Goal: Information Seeking & Learning: Find specific fact

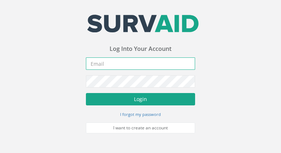
type input "[PERSON_NAME][EMAIL_ADDRESS][PERSON_NAME][DOMAIN_NAME]"
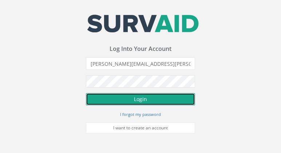
click at [136, 98] on button "Login" at bounding box center [140, 99] width 109 height 12
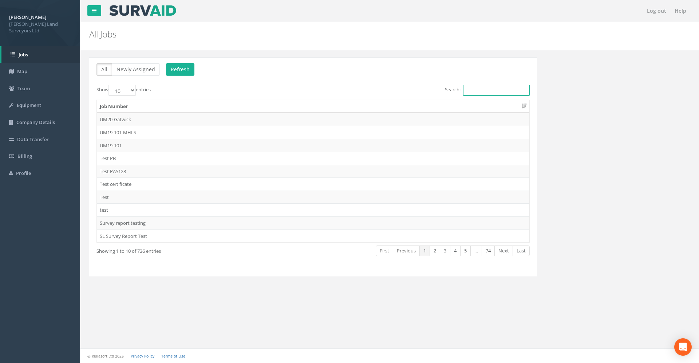
click at [281, 90] on input "Search:" at bounding box center [496, 90] width 67 height 11
type input "63"
click at [113, 147] on td "63494" at bounding box center [313, 145] width 433 height 13
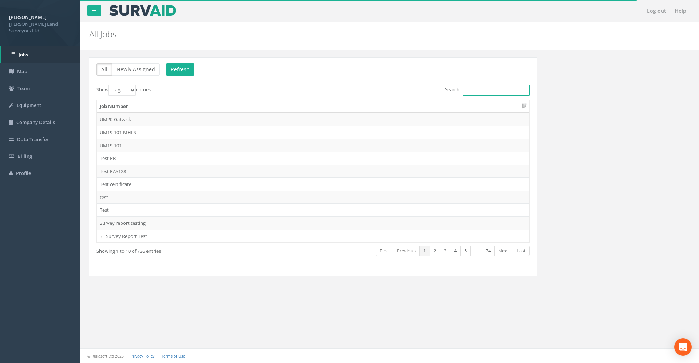
click at [281, 90] on input "Search:" at bounding box center [496, 90] width 67 height 11
type input "62"
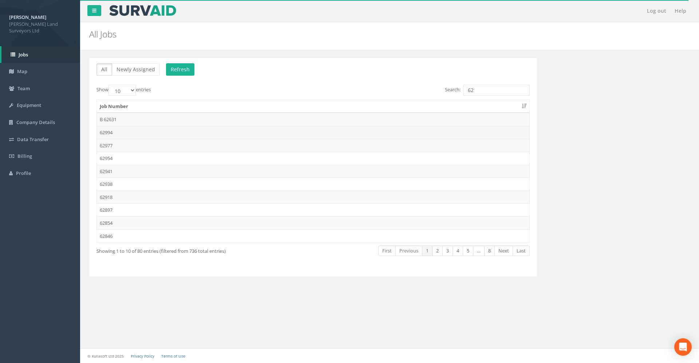
click at [109, 130] on td "62994" at bounding box center [313, 132] width 433 height 13
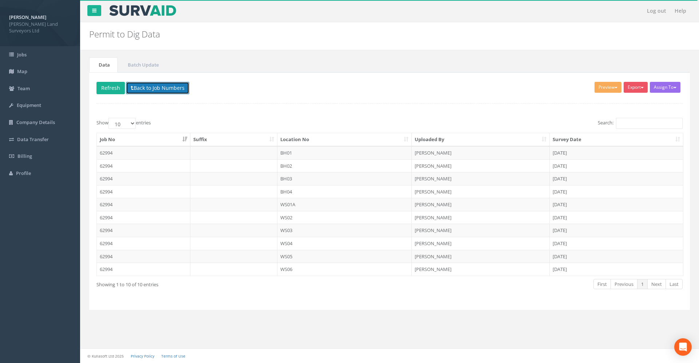
click at [185, 87] on button "Back to Job Numbers" at bounding box center [157, 88] width 63 height 12
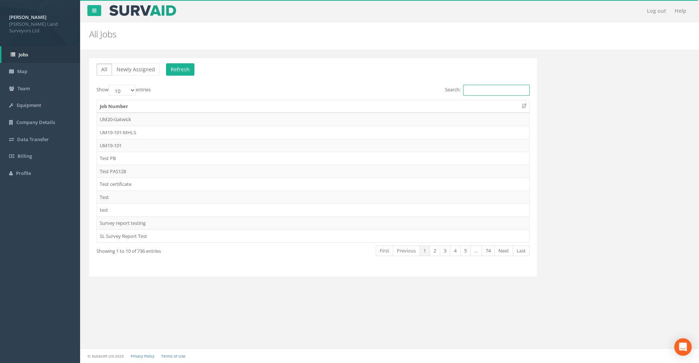
click at [281, 93] on input "Search:" at bounding box center [496, 90] width 67 height 11
type input "62"
click at [171, 153] on td "62941" at bounding box center [313, 171] width 433 height 13
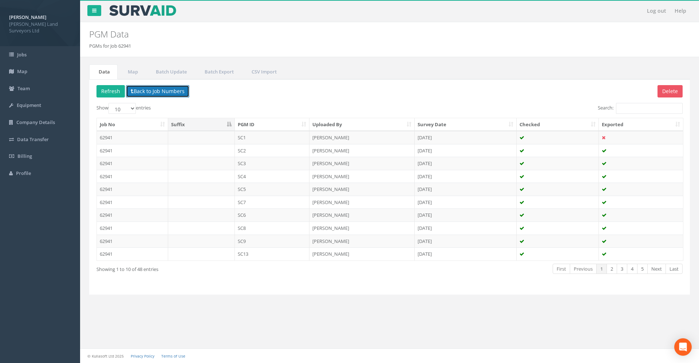
click at [166, 88] on button "Back to Job Numbers" at bounding box center [157, 91] width 63 height 12
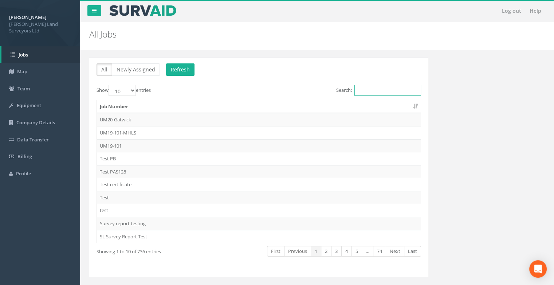
click at [281, 90] on input "Search:" at bounding box center [387, 90] width 67 height 11
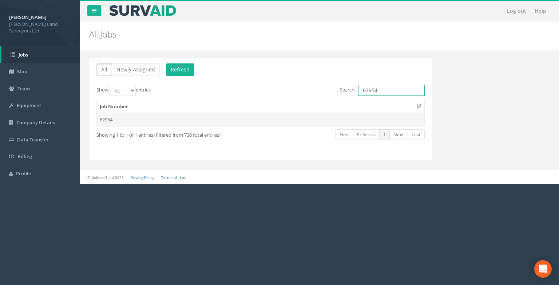
type input "62954"
click at [110, 118] on td "62954" at bounding box center [261, 119] width 328 height 13
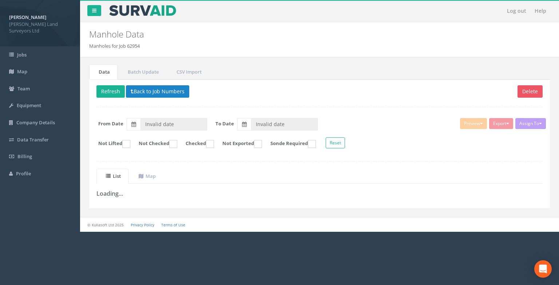
type input "[DATE]"
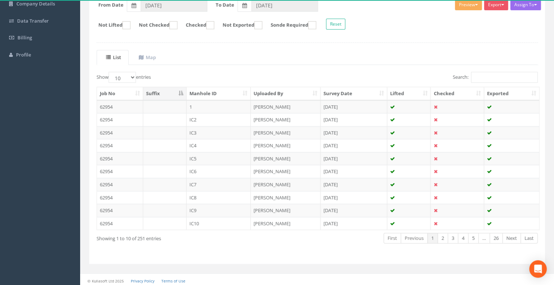
scroll to position [119, 0]
click at [201, 92] on th "Manhole ID" at bounding box center [218, 92] width 64 height 13
click at [214, 96] on th "Manhole ID" at bounding box center [218, 92] width 64 height 13
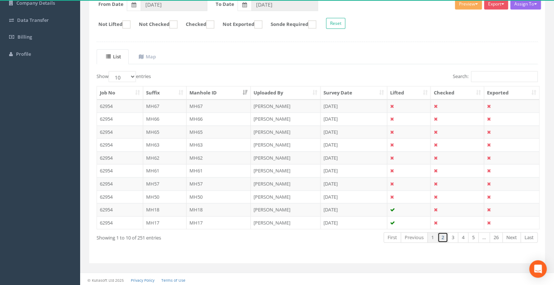
click at [281, 153] on link "2" at bounding box center [442, 237] width 11 height 11
click at [281, 153] on link "3" at bounding box center [452, 237] width 11 height 11
click at [217, 133] on td "Mh8" at bounding box center [218, 131] width 64 height 13
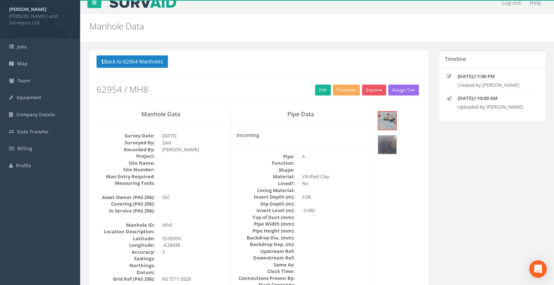
scroll to position [0, 0]
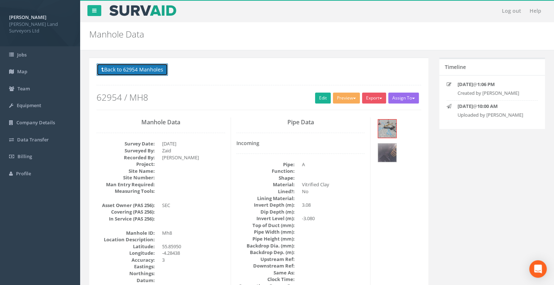
click at [117, 71] on button "Back to 62954 Manholes" at bounding box center [131, 69] width 71 height 12
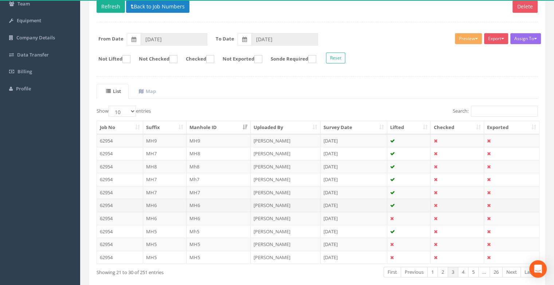
scroll to position [119, 0]
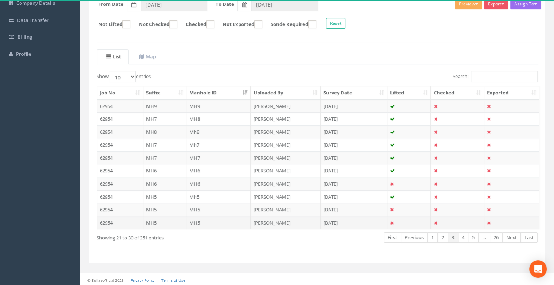
click at [263, 153] on td "[PERSON_NAME]" at bounding box center [285, 222] width 70 height 13
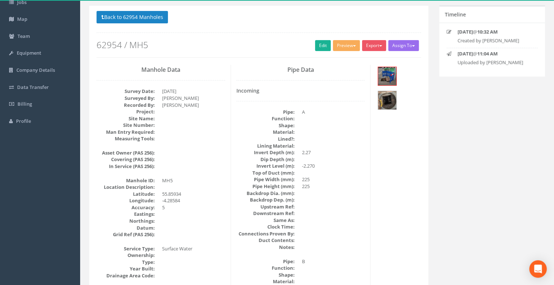
scroll to position [0, 0]
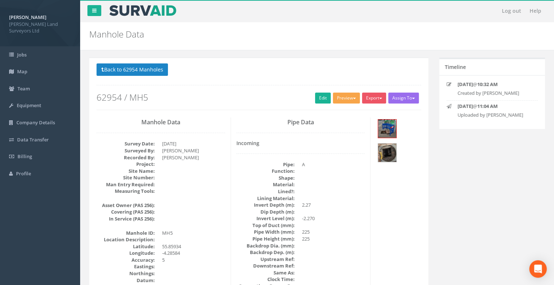
click at [281, 98] on button "Preview" at bounding box center [346, 97] width 27 height 11
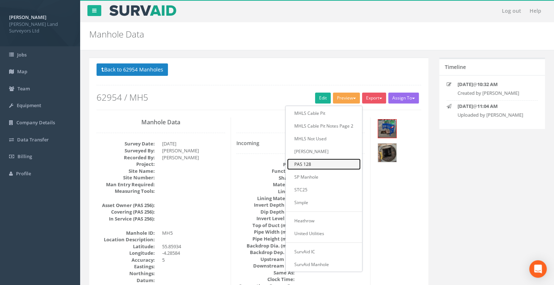
click at [281, 153] on link "PAS 128" at bounding box center [324, 163] width 74 height 11
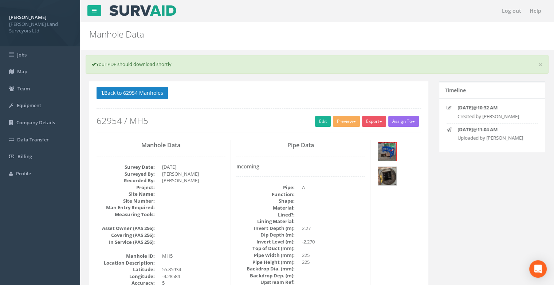
click at [281, 9] on nav "Log out Help" at bounding box center [317, 11] width 474 height 22
click at [90, 12] on link at bounding box center [94, 10] width 14 height 11
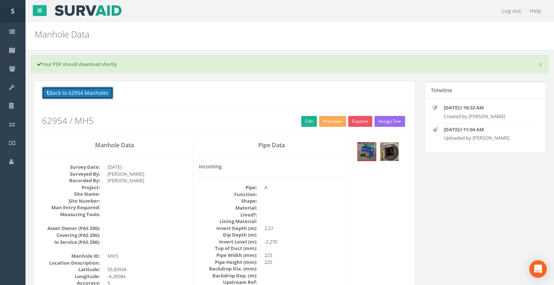
click at [84, 93] on button "Back to 62954 Manholes" at bounding box center [77, 93] width 71 height 12
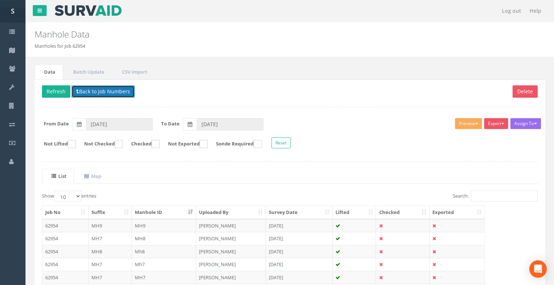
click at [100, 89] on button "Back to Job Numbers" at bounding box center [102, 91] width 63 height 12
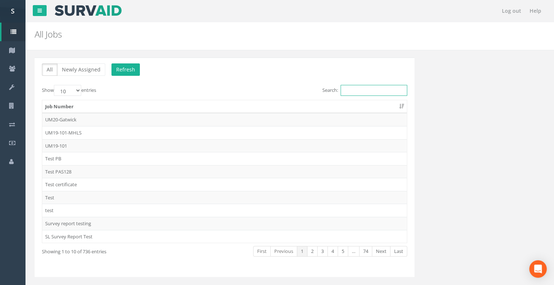
click at [281, 94] on input "Search:" at bounding box center [373, 90] width 67 height 11
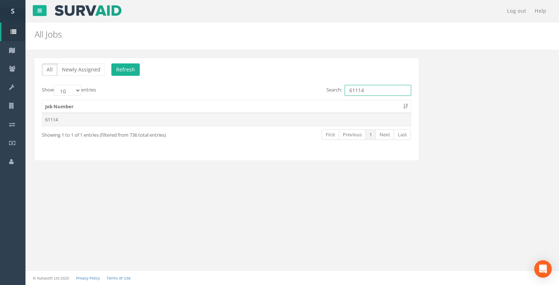
type input "61114"
click at [51, 120] on td "61114" at bounding box center [226, 119] width 369 height 13
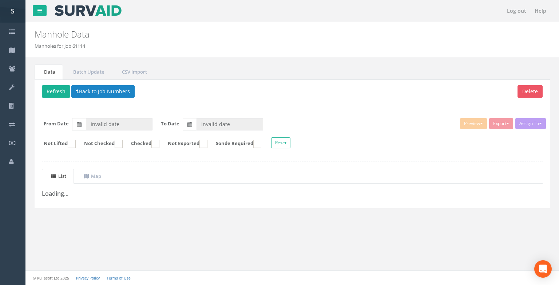
type input "04/01/2024"
type input "20/03/2025"
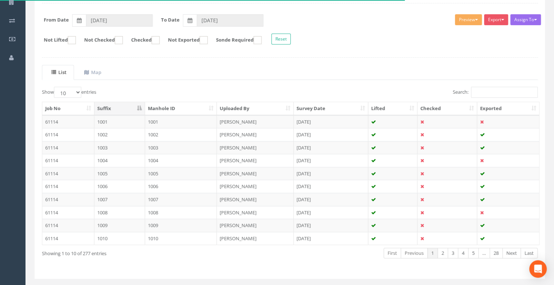
scroll to position [119, 0]
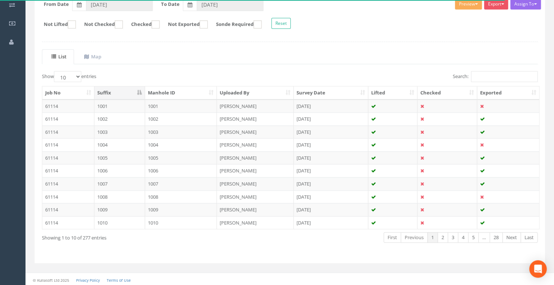
click at [166, 91] on th "Manhole ID" at bounding box center [181, 92] width 72 height 13
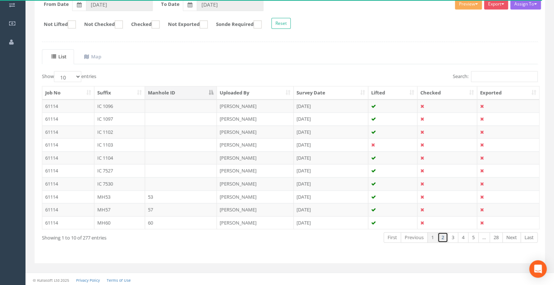
click at [281, 153] on link "2" at bounding box center [442, 237] width 11 height 11
click at [281, 153] on link "3" at bounding box center [452, 237] width 11 height 11
click at [154, 130] on td "1011" at bounding box center [181, 131] width 72 height 13
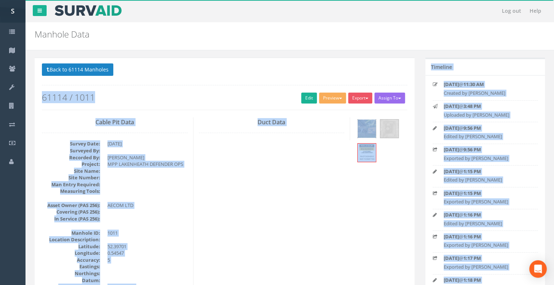
click at [281, 126] on img at bounding box center [367, 128] width 18 height 18
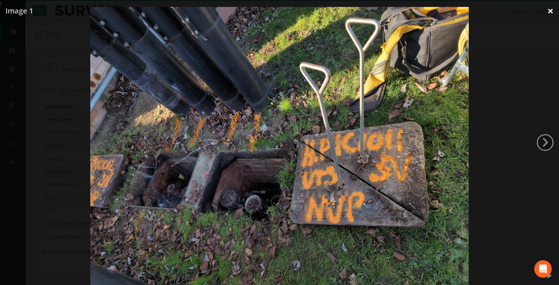
click at [281, 16] on link "×" at bounding box center [550, 11] width 17 height 22
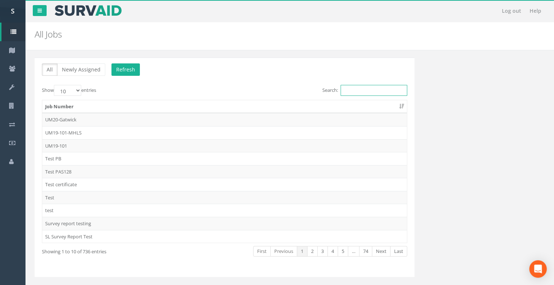
click at [281, 90] on input "Search:" at bounding box center [373, 90] width 67 height 11
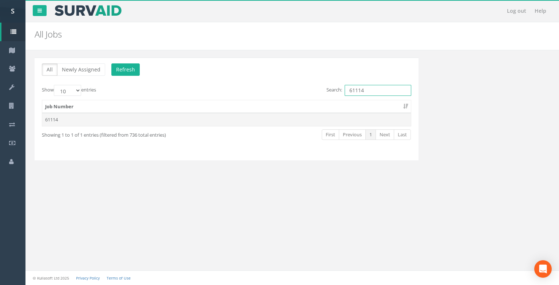
type input "61114"
click at [58, 123] on td "61114" at bounding box center [226, 119] width 369 height 13
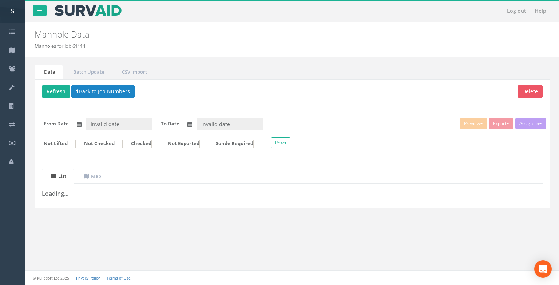
type input "04/01/2024"
type input "20/03/2025"
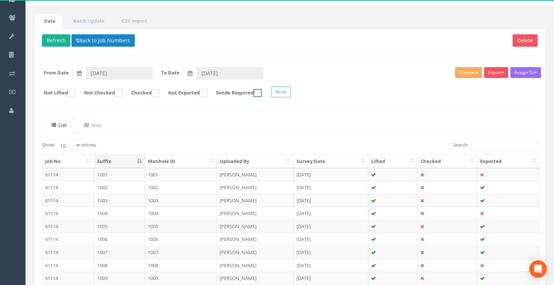
scroll to position [119, 0]
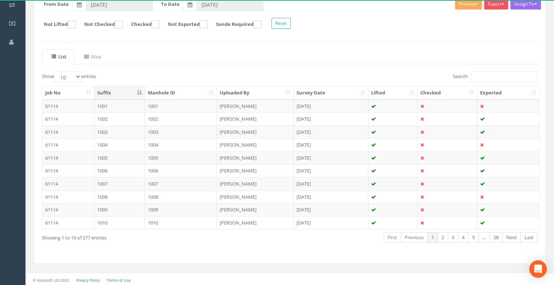
click at [118, 91] on th "Suffix" at bounding box center [119, 92] width 51 height 13
click at [281, 153] on link "2" at bounding box center [442, 237] width 11 height 11
click at [281, 153] on link "3" at bounding box center [452, 237] width 11 height 11
click at [281, 153] on link "4" at bounding box center [463, 237] width 11 height 11
click at [228, 88] on th "Uploaded By" at bounding box center [255, 92] width 77 height 13
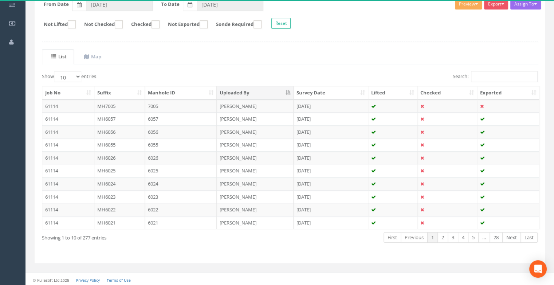
click at [242, 93] on th "Uploaded By" at bounding box center [255, 92] width 77 height 13
click at [237, 94] on th "Uploaded By" at bounding box center [255, 92] width 77 height 13
click at [281, 153] on link "5" at bounding box center [473, 237] width 11 height 11
click at [281, 153] on link "28" at bounding box center [495, 237] width 13 height 11
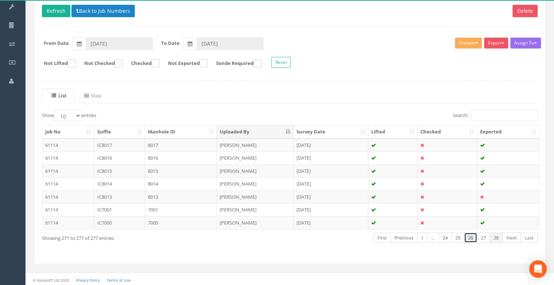
click at [281, 153] on link "26" at bounding box center [470, 237] width 13 height 11
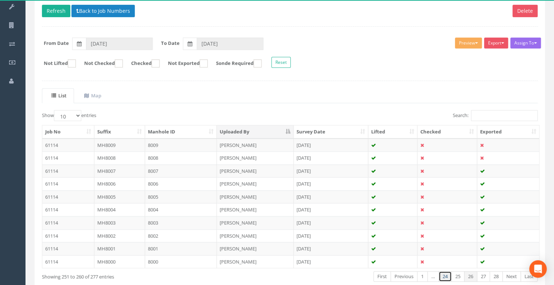
click at [281, 153] on link "24" at bounding box center [444, 276] width 13 height 11
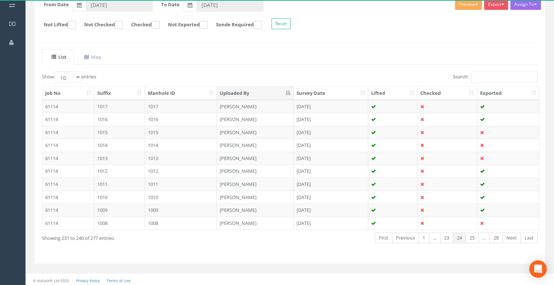
scroll to position [119, 0]
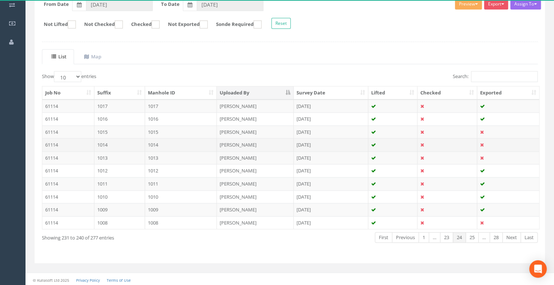
click at [106, 143] on td "1014" at bounding box center [119, 144] width 51 height 13
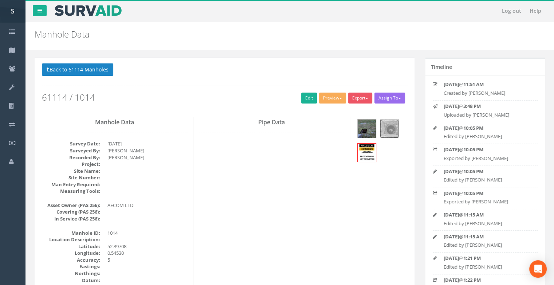
click at [281, 127] on img at bounding box center [389, 128] width 18 height 18
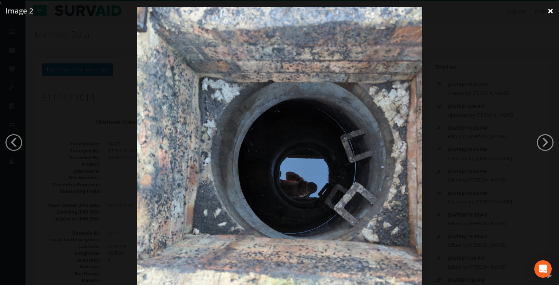
click at [281, 7] on link "×" at bounding box center [550, 11] width 17 height 22
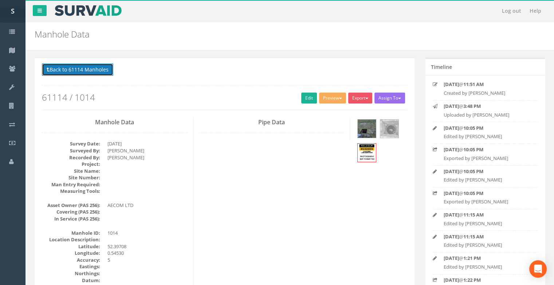
click at [92, 71] on button "Back to 61114 Manholes" at bounding box center [77, 69] width 71 height 12
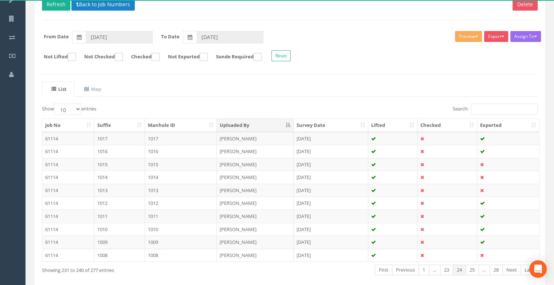
scroll to position [119, 0]
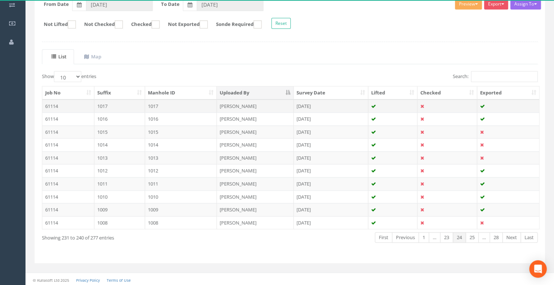
click at [118, 106] on td "1017" at bounding box center [119, 105] width 51 height 13
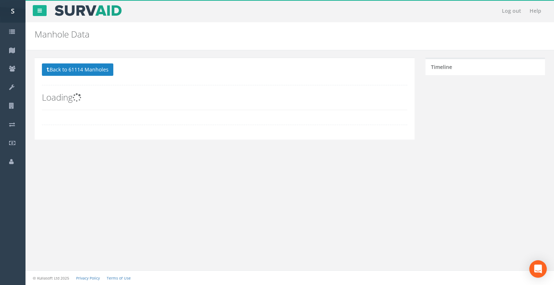
scroll to position [0, 0]
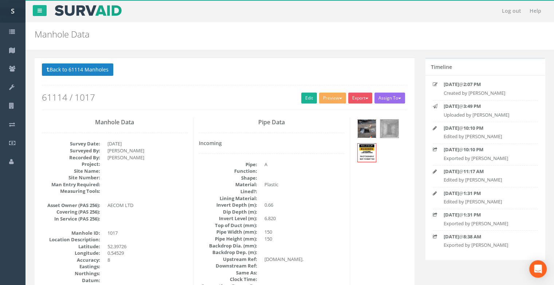
click at [281, 127] on img at bounding box center [367, 128] width 18 height 18
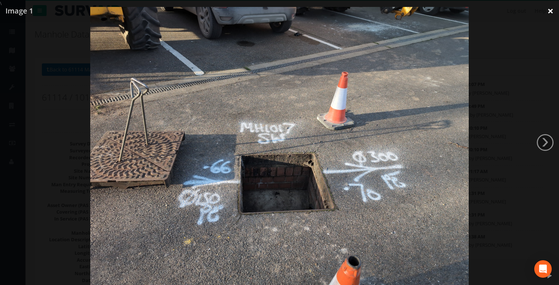
click at [281, 11] on link "×" at bounding box center [550, 11] width 17 height 22
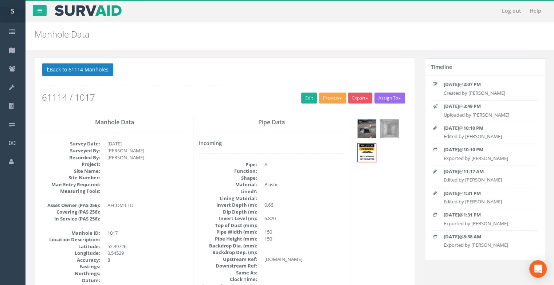
click at [281, 100] on button "Preview" at bounding box center [332, 97] width 27 height 11
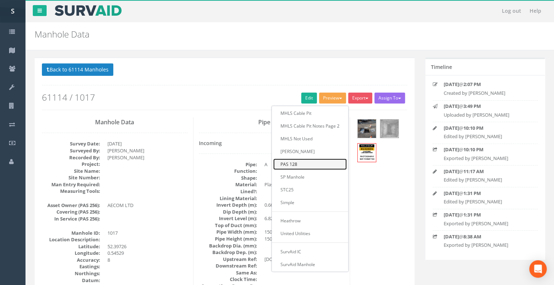
click at [281, 153] on link "PAS 128" at bounding box center [310, 163] width 74 height 11
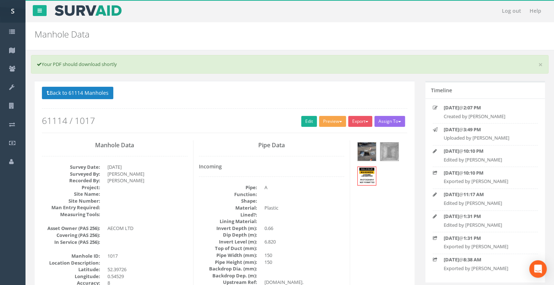
click at [281, 121] on button "Preview" at bounding box center [332, 121] width 27 height 11
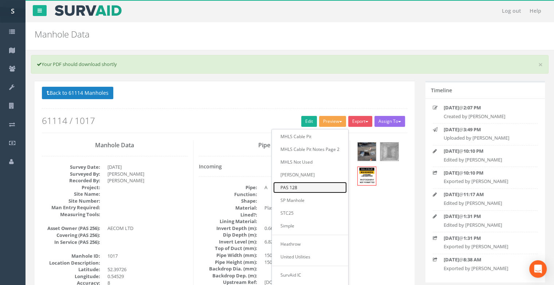
click at [281, 153] on link "PAS 128" at bounding box center [310, 187] width 74 height 11
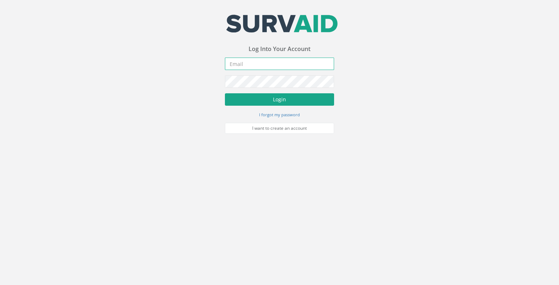
type input "[PERSON_NAME][EMAIL_ADDRESS][PERSON_NAME][DOMAIN_NAME]"
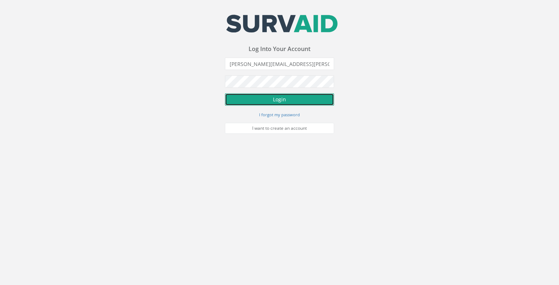
click at [260, 96] on button "Login" at bounding box center [279, 99] width 109 height 12
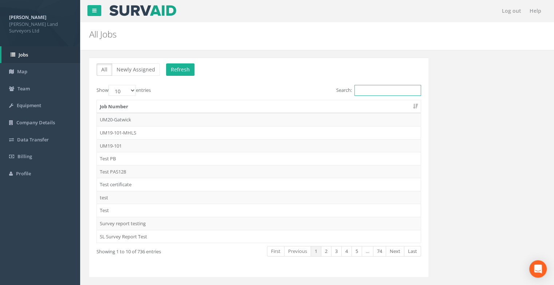
click at [380, 86] on input "Search:" at bounding box center [387, 90] width 67 height 11
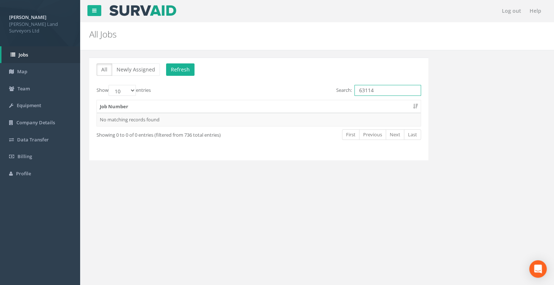
drag, startPoint x: 373, startPoint y: 90, endPoint x: 354, endPoint y: 93, distance: 19.5
click at [354, 93] on input "63114" at bounding box center [387, 90] width 67 height 11
type input "61114"
click at [103, 115] on td "61114" at bounding box center [259, 119] width 324 height 13
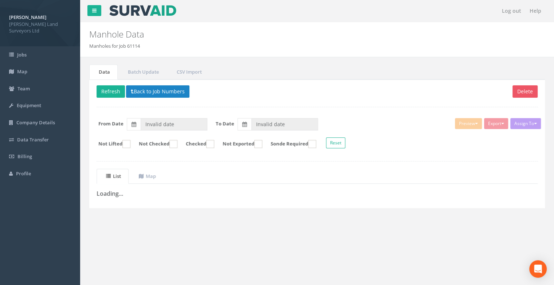
type input "[DATE]"
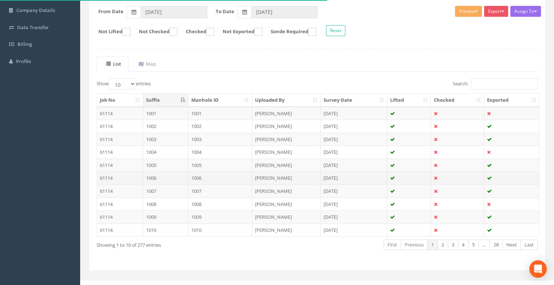
scroll to position [119, 0]
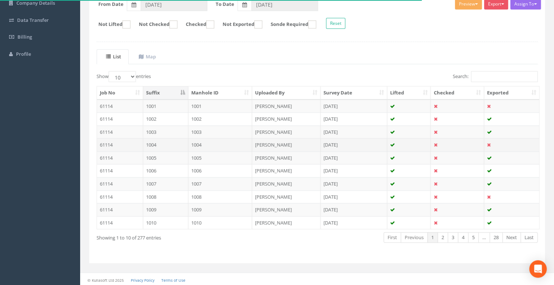
click at [153, 147] on td "1004" at bounding box center [165, 144] width 45 height 13
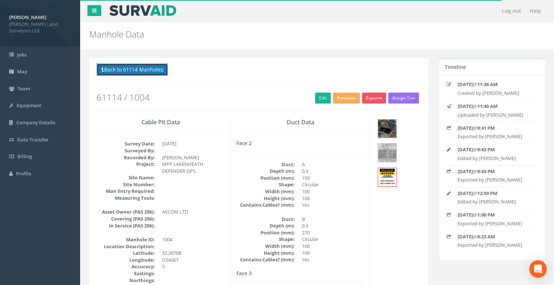
click at [106, 64] on button "Back to 61114 Manholes" at bounding box center [131, 69] width 71 height 12
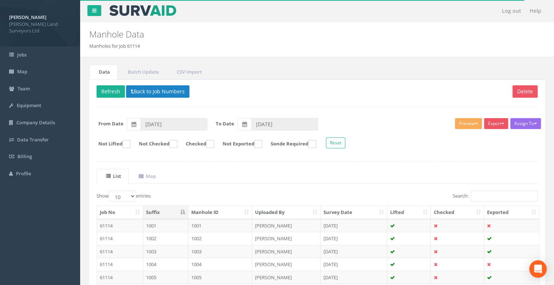
drag, startPoint x: 146, startPoint y: 234, endPoint x: 172, endPoint y: 239, distance: 26.2
click at [146, 234] on td "1002" at bounding box center [165, 238] width 45 height 13
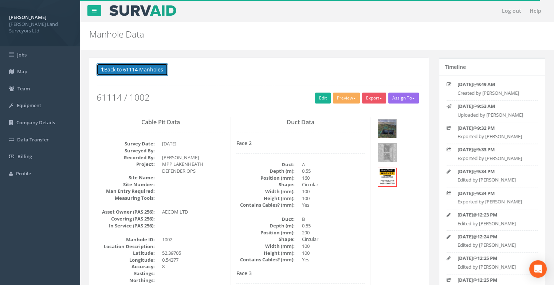
click at [140, 67] on button "Back to 61114 Manholes" at bounding box center [131, 69] width 71 height 12
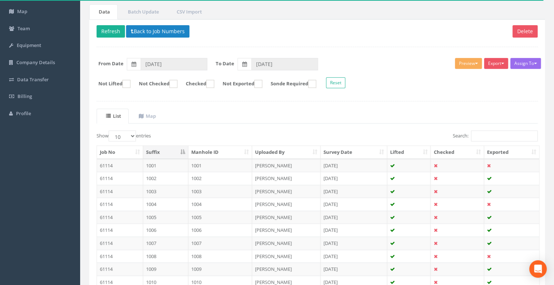
scroll to position [109, 0]
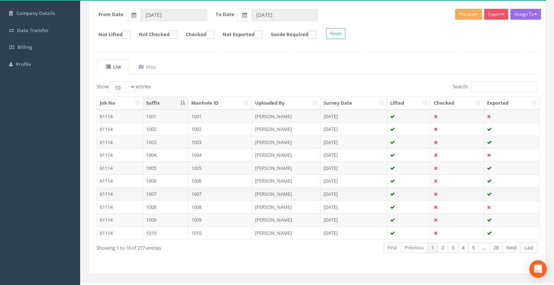
click at [148, 191] on td "1007" at bounding box center [165, 193] width 45 height 13
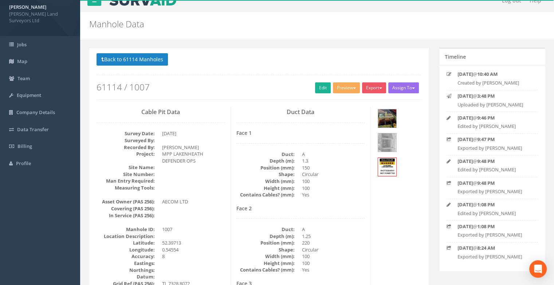
scroll to position [0, 0]
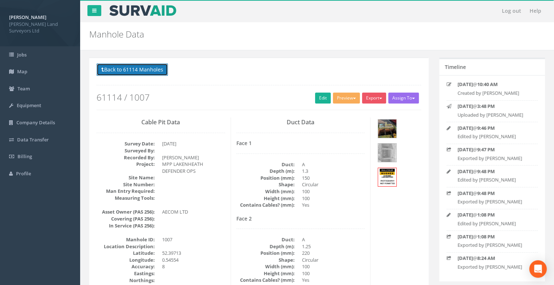
click at [141, 70] on button "Back to 61114 Manholes" at bounding box center [131, 69] width 71 height 12
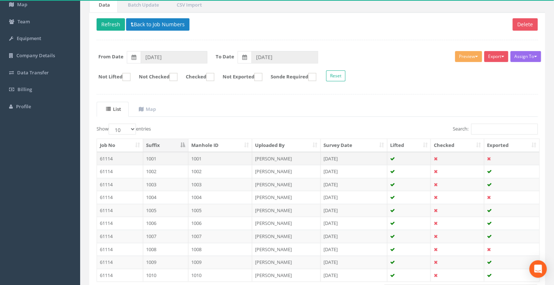
scroll to position [119, 0]
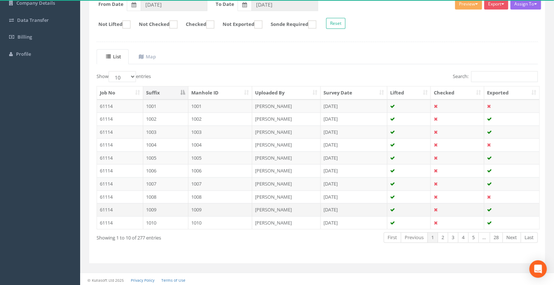
click at [207, 206] on td "1009" at bounding box center [220, 209] width 64 height 13
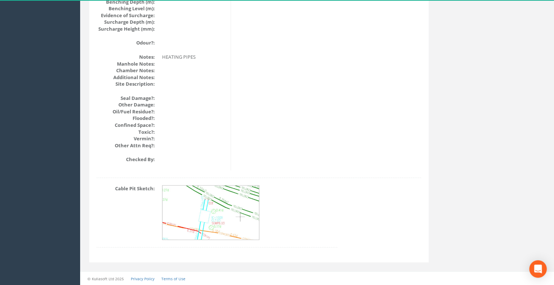
drag, startPoint x: 263, startPoint y: 175, endPoint x: 256, endPoint y: 162, distance: 14.8
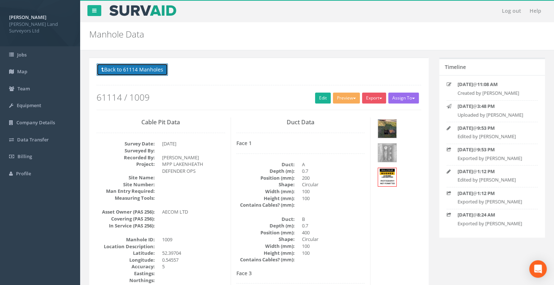
click at [151, 69] on button "Back to 61114 Manholes" at bounding box center [131, 69] width 71 height 12
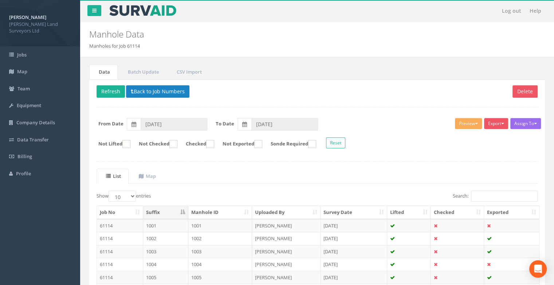
scroll to position [119, 0]
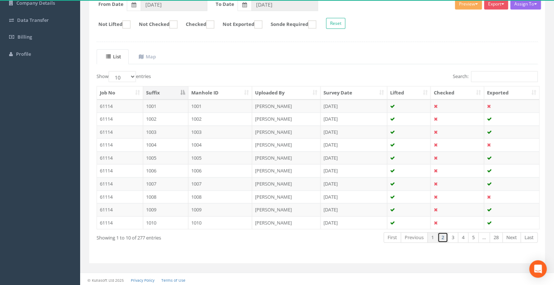
click at [445, 236] on link "2" at bounding box center [442, 237] width 11 height 11
click at [207, 168] on td "1016" at bounding box center [220, 170] width 64 height 13
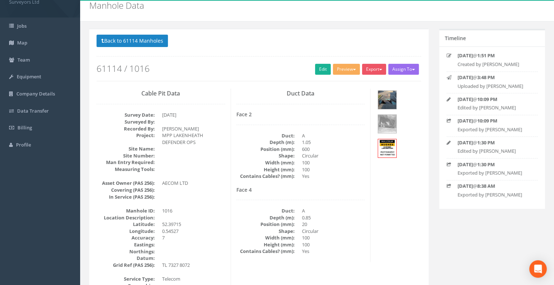
scroll to position [0, 0]
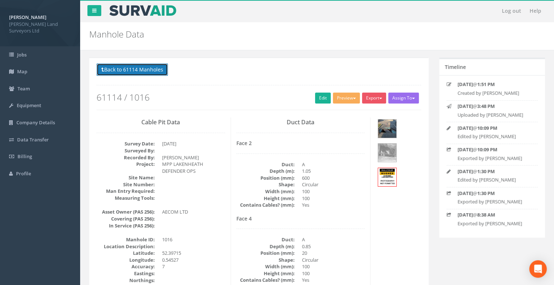
click at [148, 71] on button "Back to 61114 Manholes" at bounding box center [131, 69] width 71 height 12
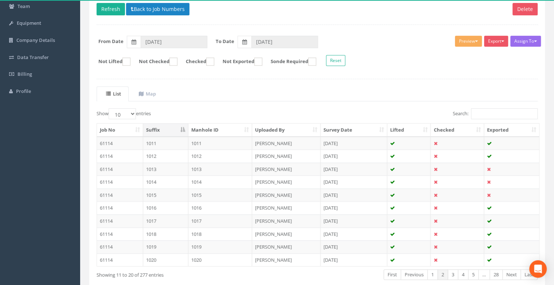
scroll to position [119, 0]
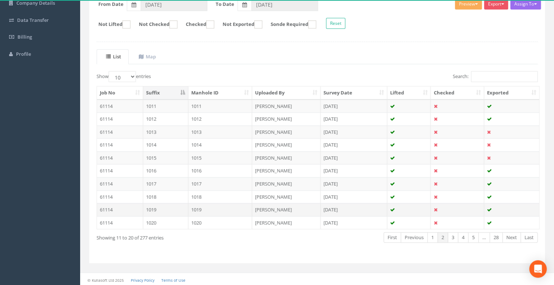
click at [208, 210] on td "1019" at bounding box center [220, 209] width 64 height 13
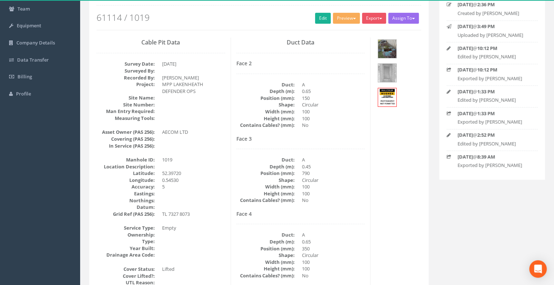
scroll to position [0, 0]
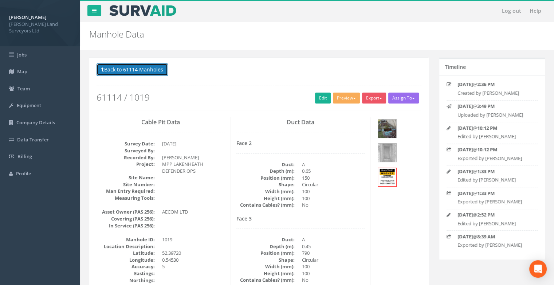
click at [137, 67] on button "Back to 61114 Manholes" at bounding box center [131, 69] width 71 height 12
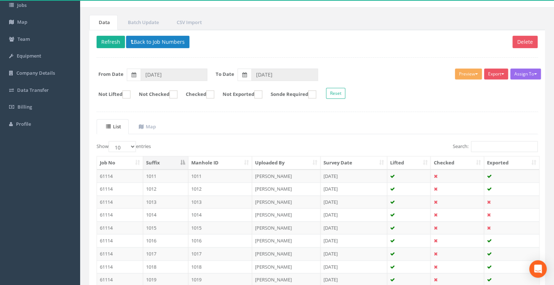
scroll to position [119, 0]
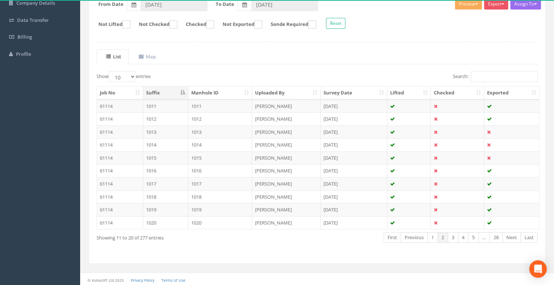
click at [201, 216] on td "1020" at bounding box center [220, 222] width 64 height 13
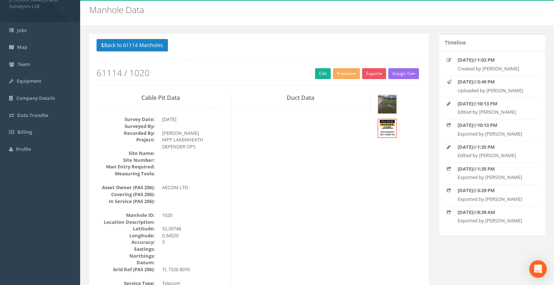
scroll to position [0, 0]
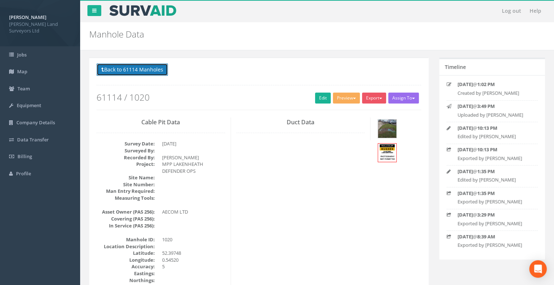
click at [117, 68] on button "Back to 61114 Manholes" at bounding box center [131, 69] width 71 height 12
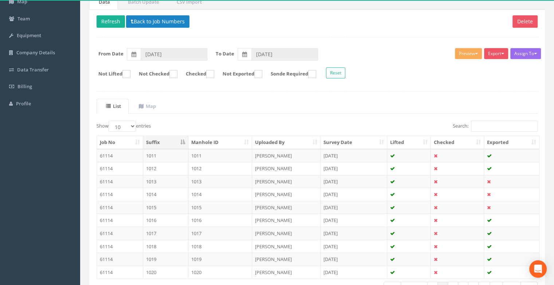
scroll to position [119, 0]
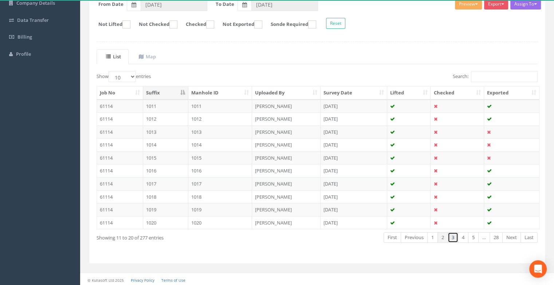
click at [451, 237] on link "3" at bounding box center [452, 237] width 11 height 11
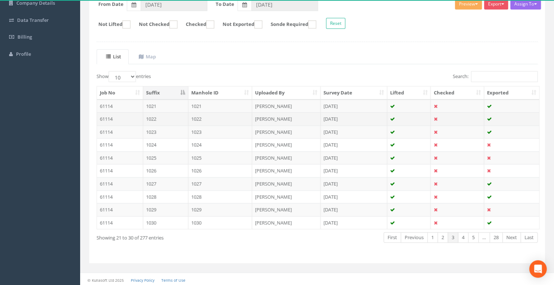
click at [194, 119] on td "1022" at bounding box center [220, 118] width 64 height 13
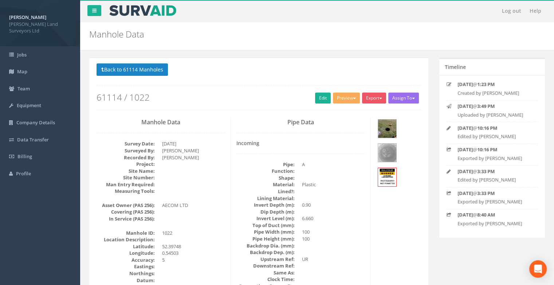
scroll to position [0, 0]
click at [341, 95] on button "Preview" at bounding box center [346, 97] width 27 height 11
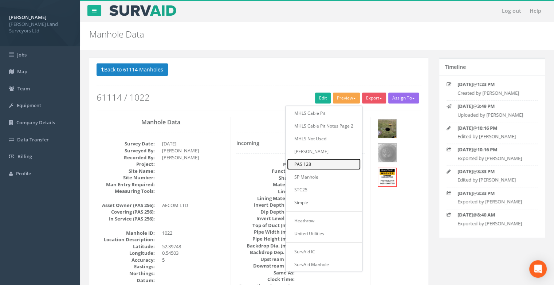
click at [309, 166] on link "PAS 128" at bounding box center [324, 163] width 74 height 11
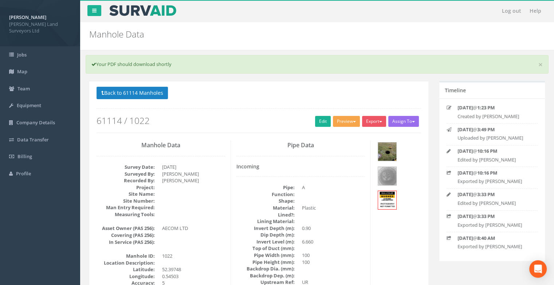
click at [344, 122] on button "Preview" at bounding box center [346, 121] width 27 height 11
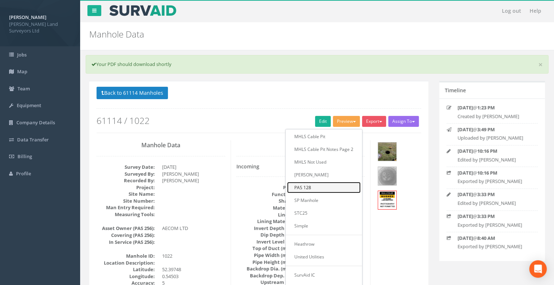
click at [311, 187] on link "PAS 128" at bounding box center [324, 187] width 74 height 11
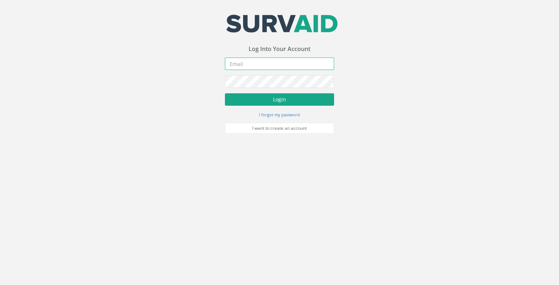
type input "[PERSON_NAME][EMAIL_ADDRESS][PERSON_NAME][DOMAIN_NAME]"
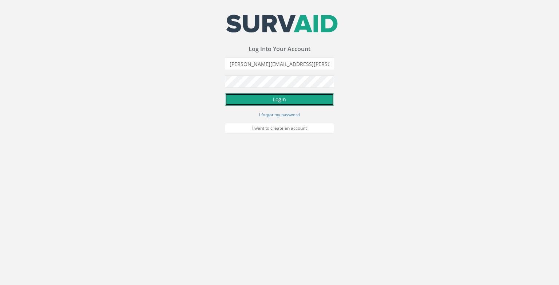
click at [234, 102] on button "Login" at bounding box center [279, 99] width 109 height 12
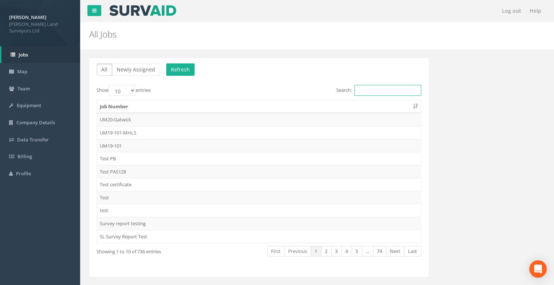
click at [362, 93] on input "Search:" at bounding box center [387, 90] width 67 height 11
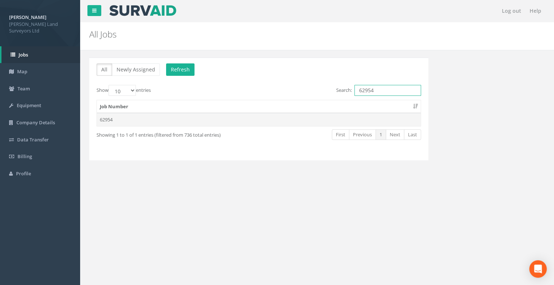
type input "62954"
click at [106, 119] on td "62954" at bounding box center [259, 119] width 324 height 13
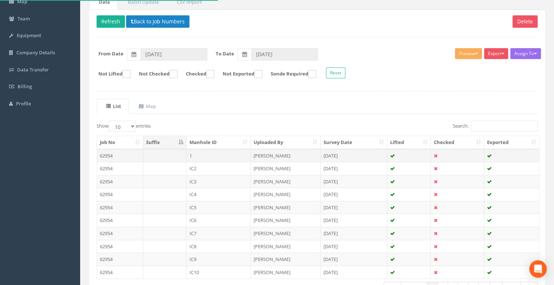
scroll to position [119, 0]
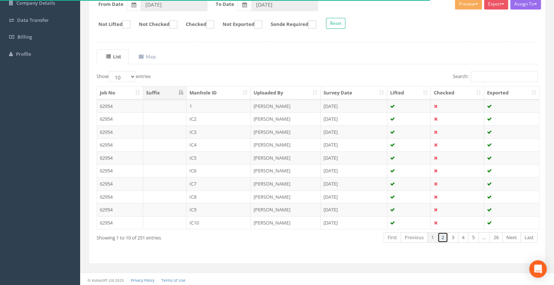
click at [443, 237] on link "2" at bounding box center [442, 237] width 11 height 11
click at [453, 238] on link "3" at bounding box center [452, 237] width 11 height 11
click at [458, 236] on link "4" at bounding box center [463, 237] width 11 height 11
click at [473, 238] on link "5" at bounding box center [473, 237] width 11 height 11
click at [512, 235] on link "Next" at bounding box center [511, 237] width 19 height 11
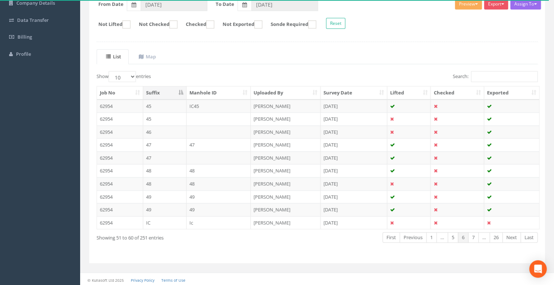
click at [512, 235] on link "Next" at bounding box center [511, 237] width 19 height 11
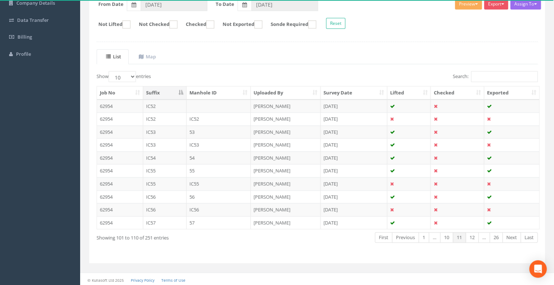
click at [512, 235] on link "Next" at bounding box center [511, 237] width 19 height 11
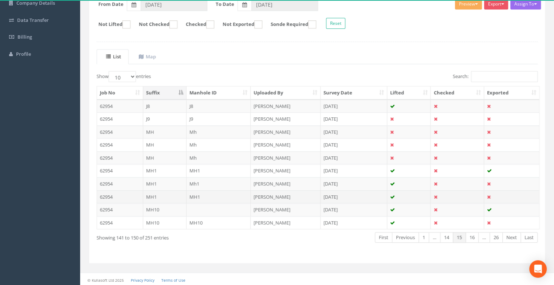
click at [196, 193] on td "MH1" at bounding box center [218, 196] width 64 height 13
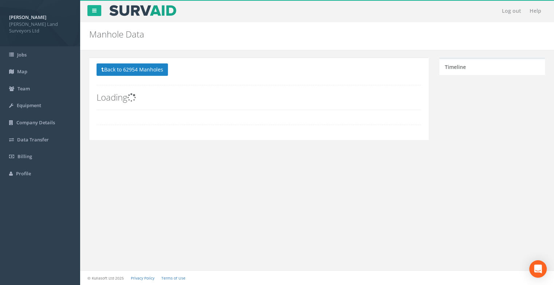
scroll to position [0, 0]
click at [196, 193] on div "Log out Help Manhole Data Manholes for Job 62954 × There was an error fetching …" at bounding box center [319, 142] width 479 height 285
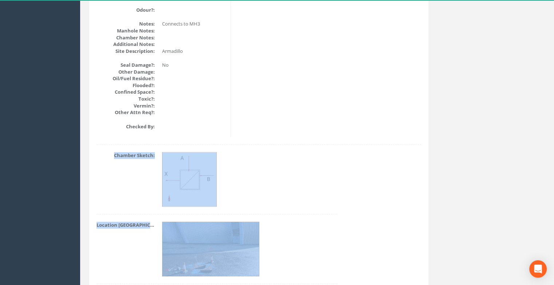
scroll to position [907, 0]
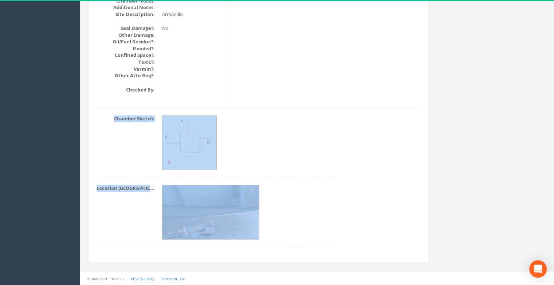
click at [316, 147] on dd at bounding box center [249, 142] width 175 height 55
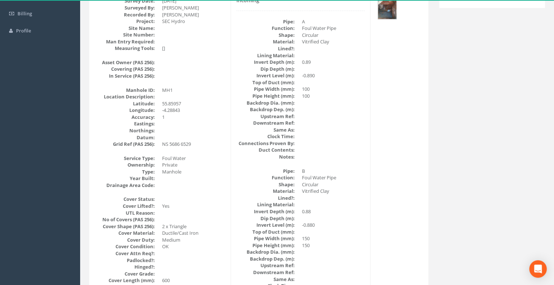
scroll to position [0, 0]
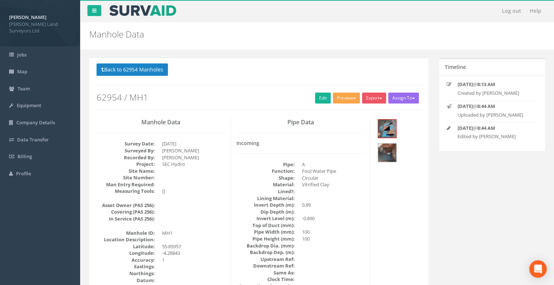
click at [339, 92] on button "Preview" at bounding box center [346, 97] width 27 height 11
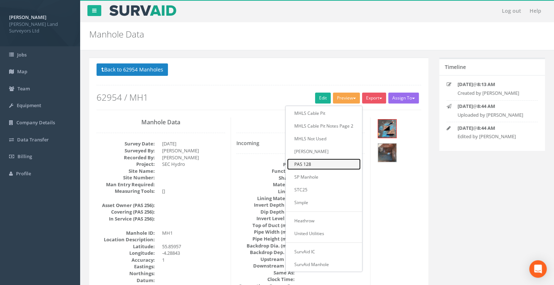
click at [307, 164] on link "PAS 128" at bounding box center [324, 163] width 74 height 11
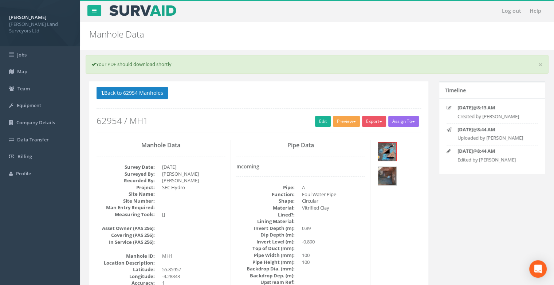
click at [342, 120] on button "Preview" at bounding box center [346, 121] width 27 height 11
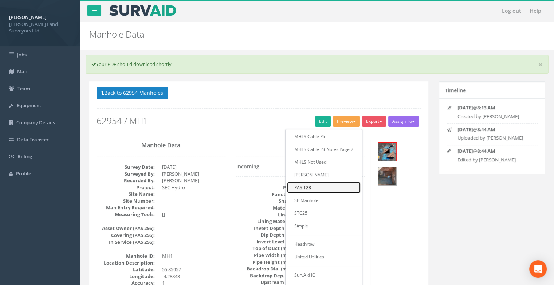
click at [302, 186] on link "PAS 128" at bounding box center [324, 187] width 74 height 11
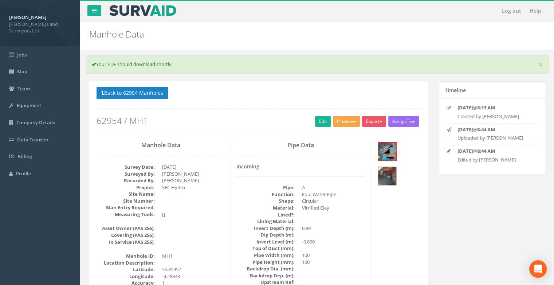
click at [338, 121] on button "Preview" at bounding box center [346, 121] width 27 height 11
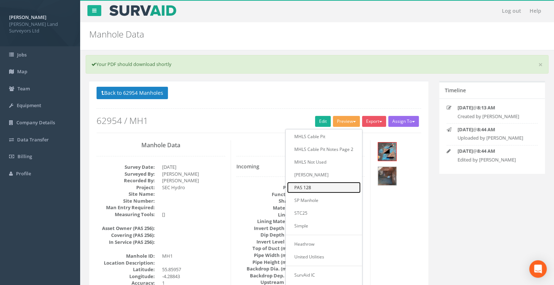
click at [306, 187] on link "PAS 128" at bounding box center [324, 187] width 74 height 11
